Goal: Task Accomplishment & Management: Manage account settings

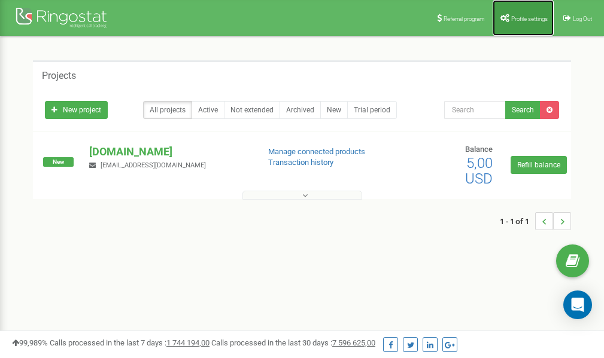
click at [514, 21] on span "Profile settings" at bounding box center [529, 19] width 36 height 7
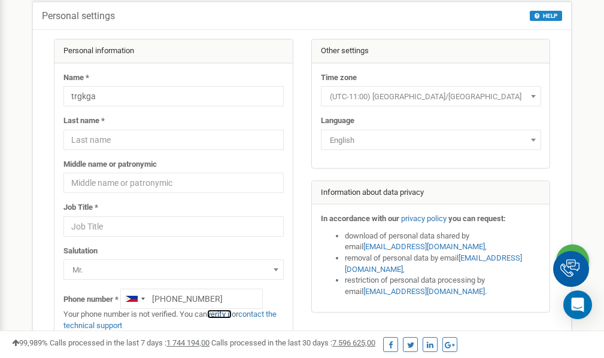
click at [229, 313] on link "verify it" at bounding box center [219, 314] width 25 height 9
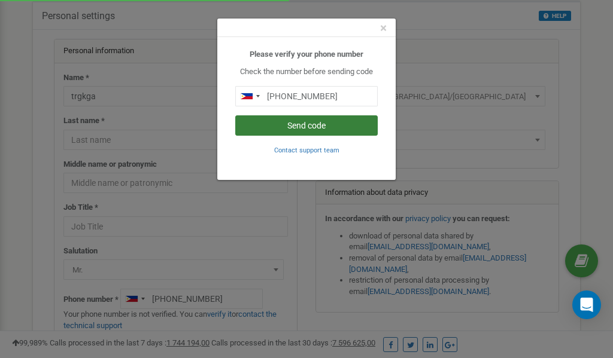
click at [318, 124] on button "Send code" at bounding box center [306, 125] width 142 height 20
